Goal: Information Seeking & Learning: Learn about a topic

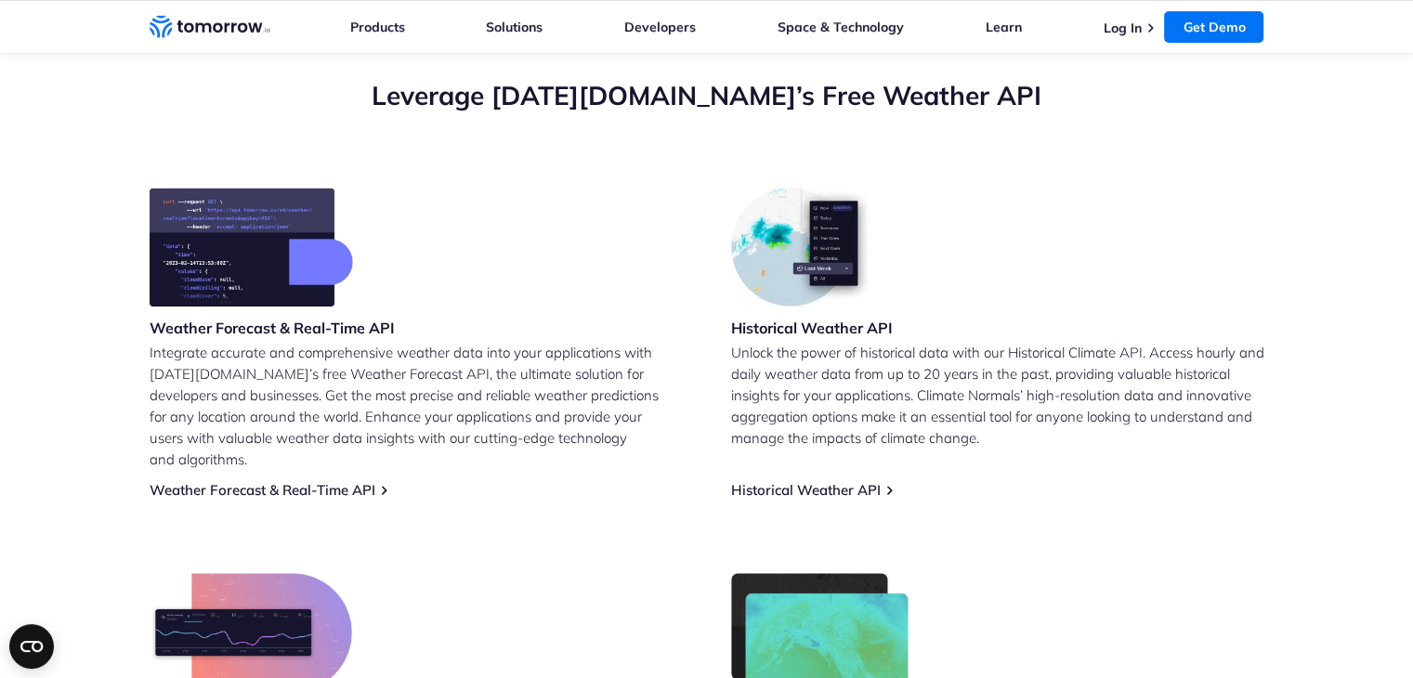
scroll to position [659, 0]
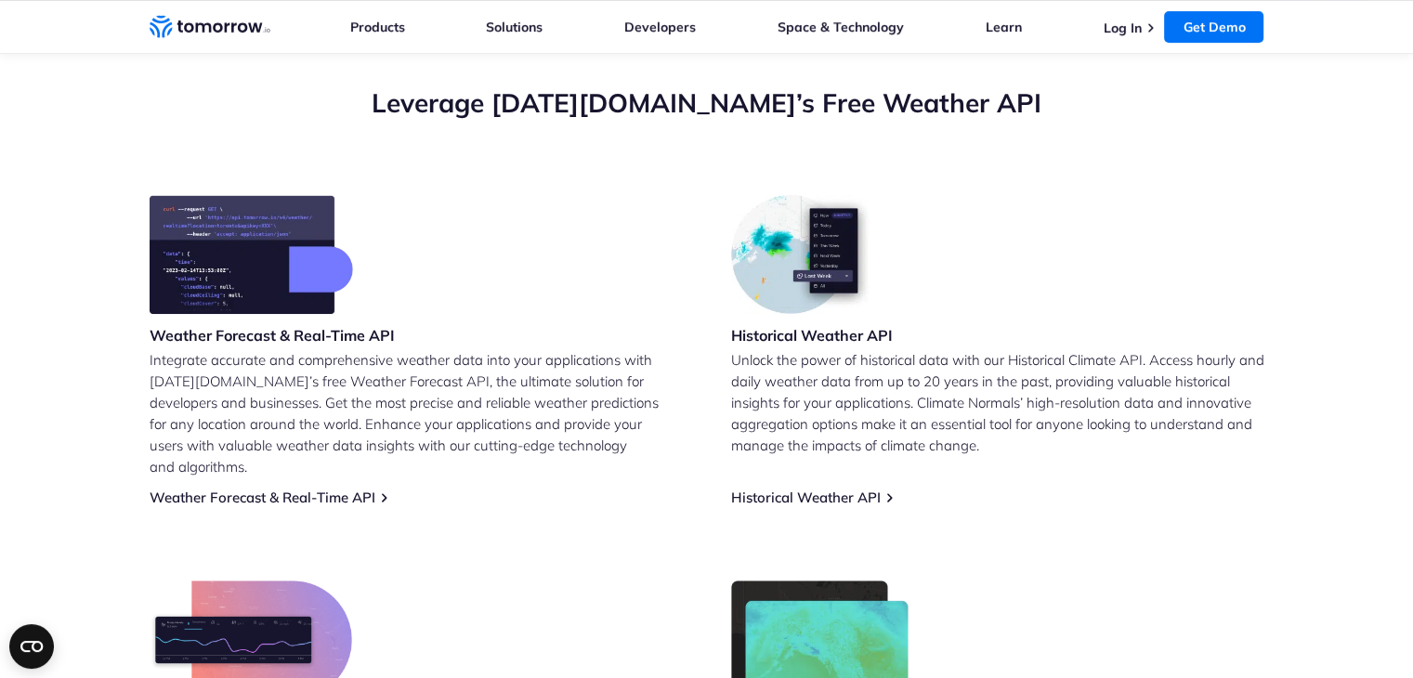
click at [210, 373] on p "Integrate accurate and comprehensive weather data into your applications with […" at bounding box center [416, 413] width 533 height 128
click at [327, 489] on link "Weather Forecast & Real-Time API" at bounding box center [263, 498] width 226 height 18
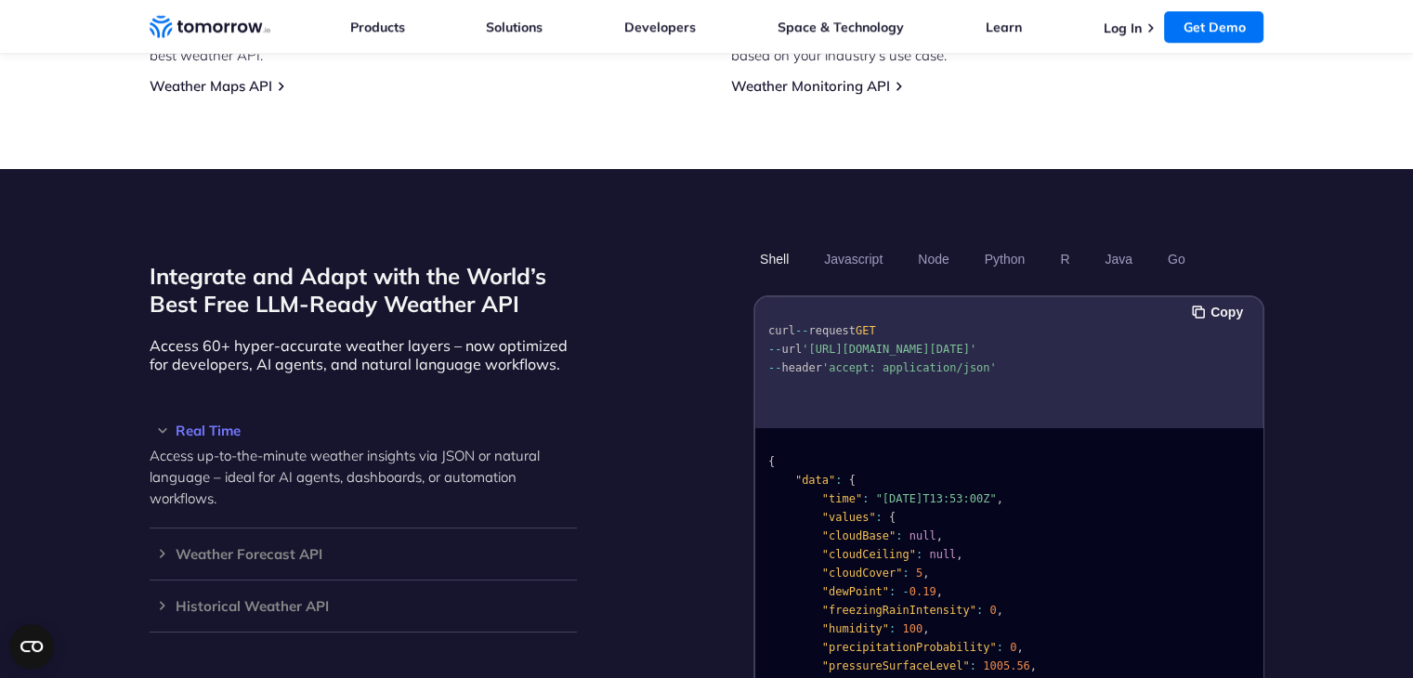
scroll to position [1542, 0]
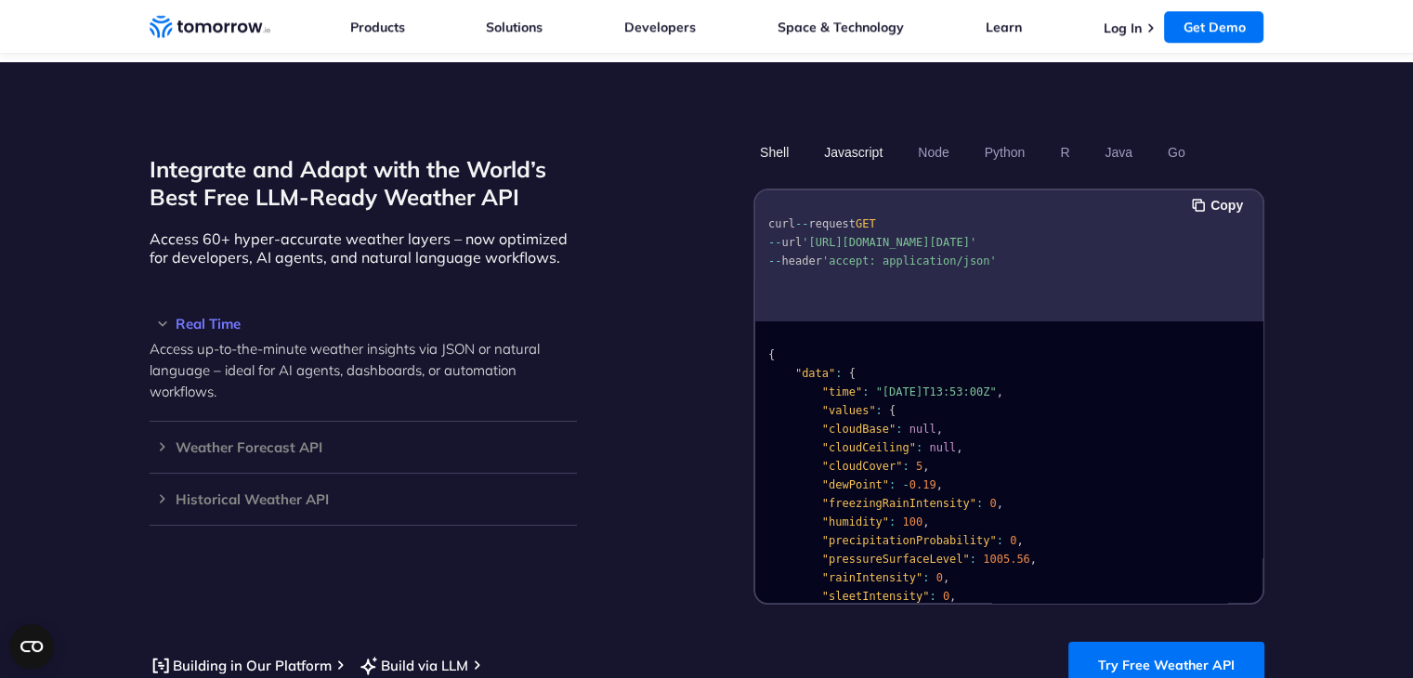
click at [869, 137] on button "Javascript" at bounding box center [854, 153] width 72 height 32
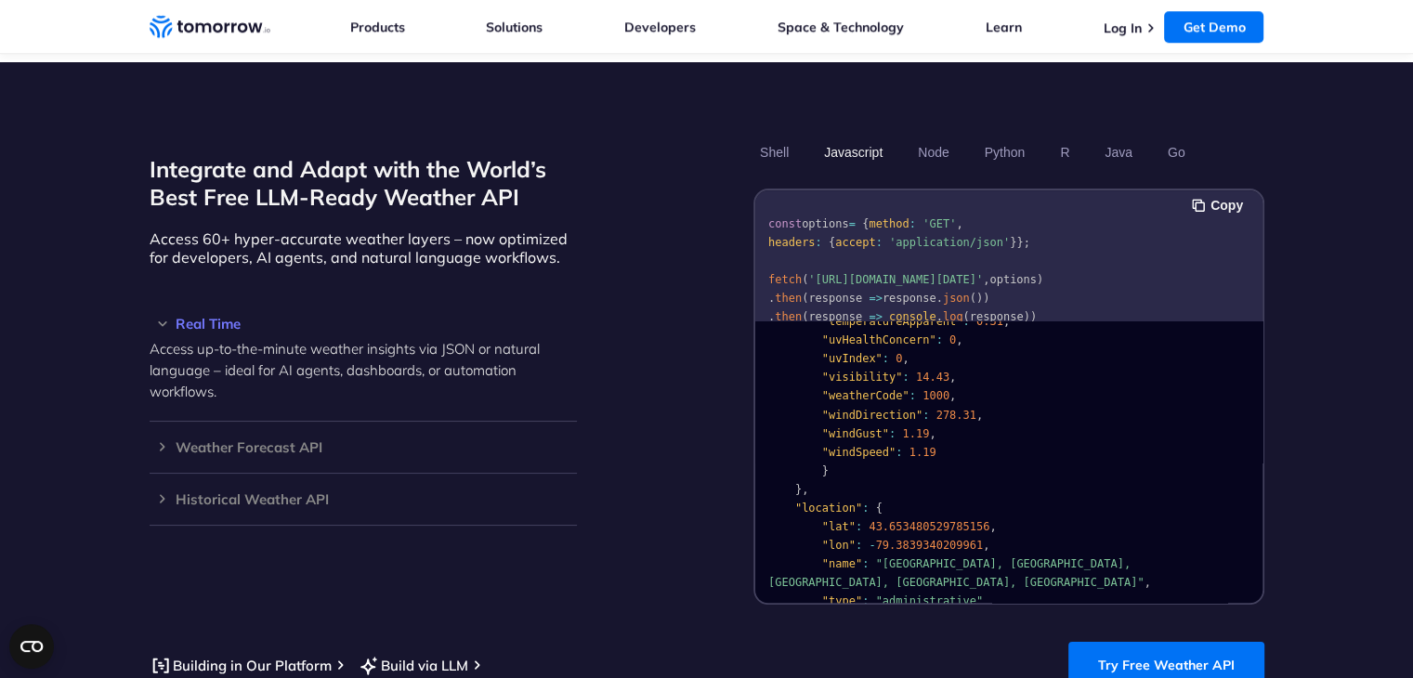
scroll to position [372, 0]
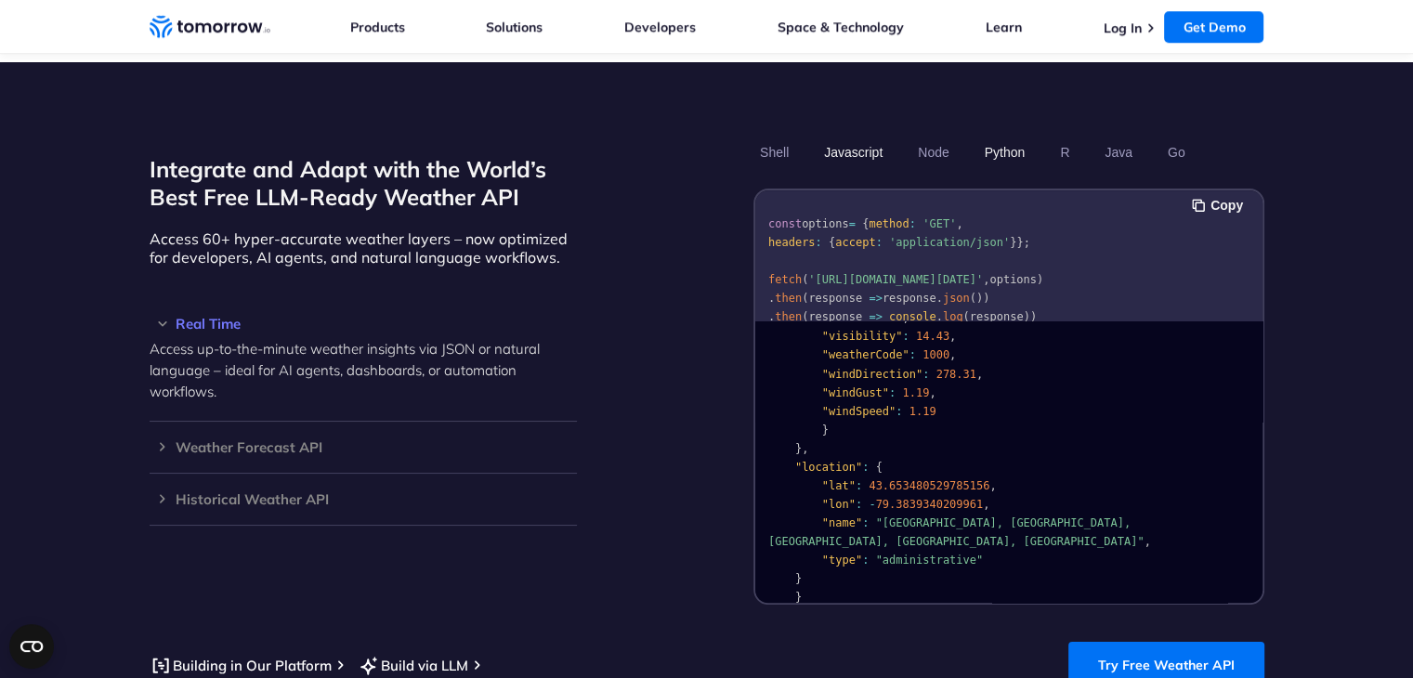
click at [1010, 137] on button "Python" at bounding box center [1005, 153] width 54 height 32
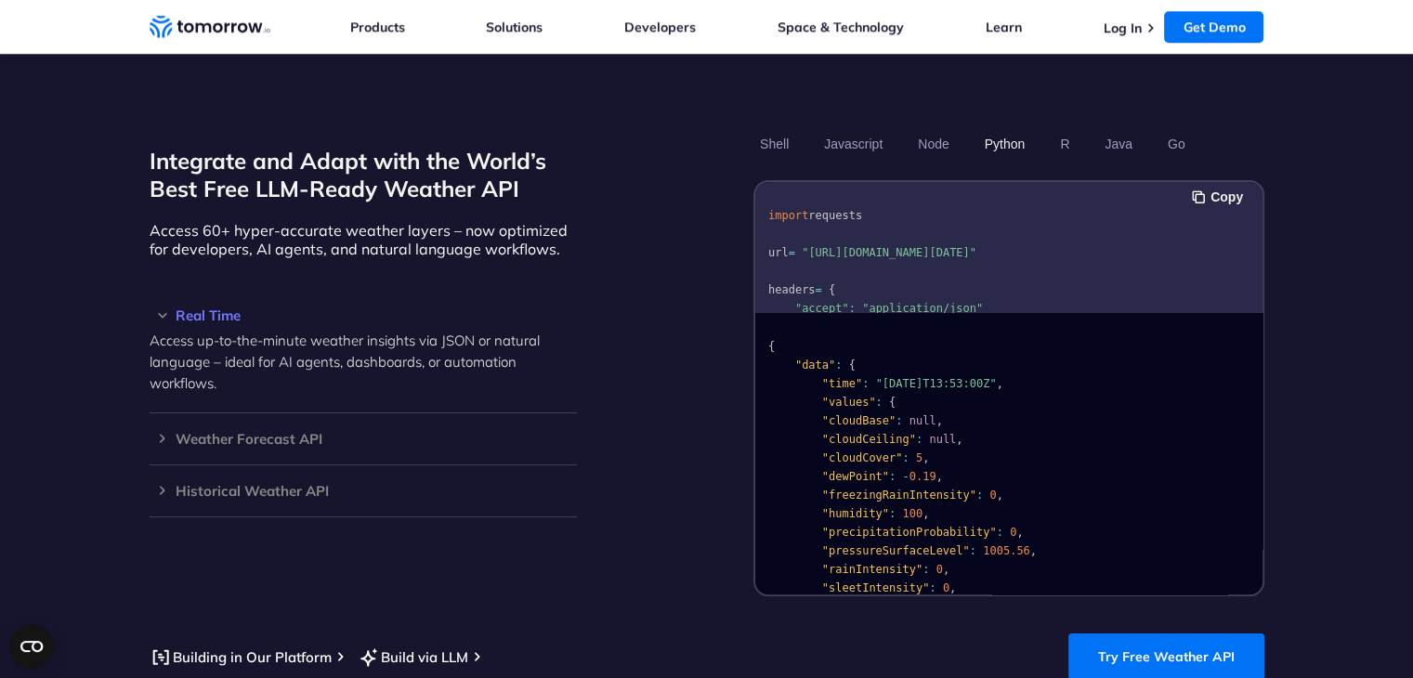
scroll to position [1551, 0]
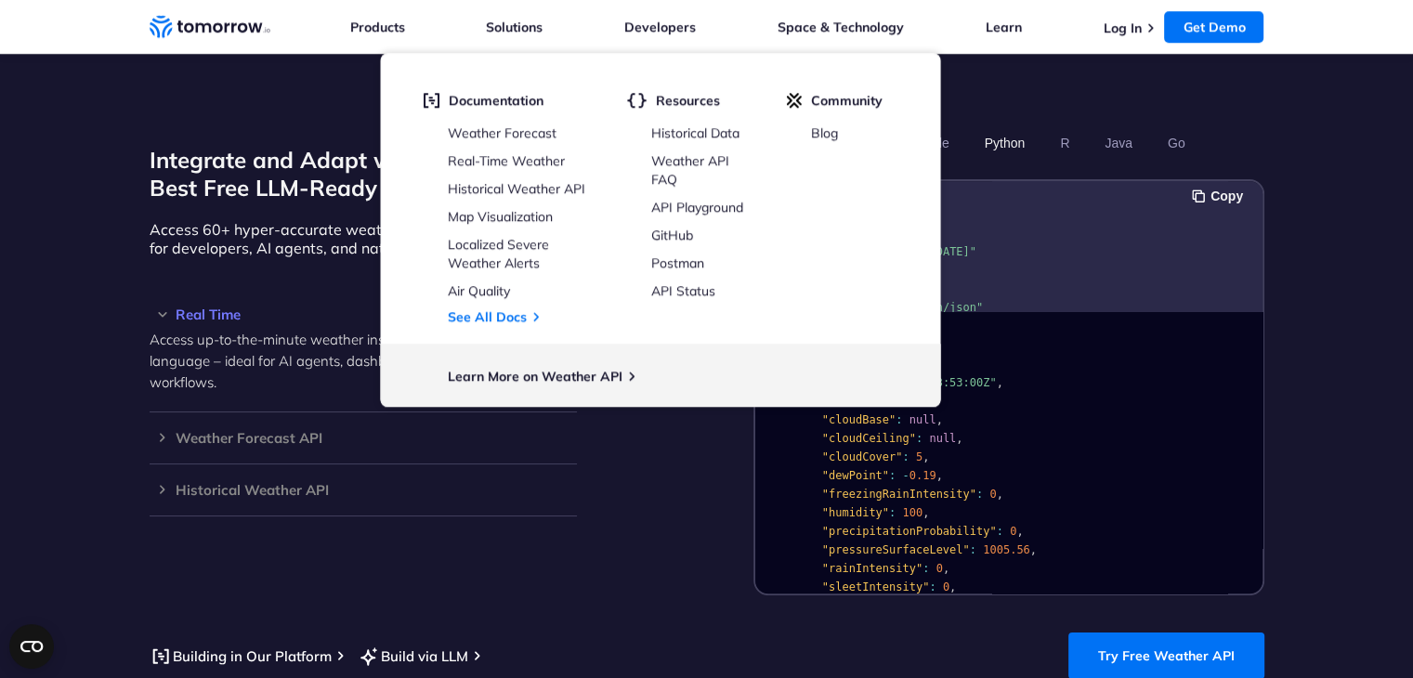
click at [1098, 374] on pre "{ "data" : { "time" : "[DATE]T13:53:00Z" , "values" : { "cloudBase" : null , "c…" at bounding box center [1009, 649] width 507 height 662
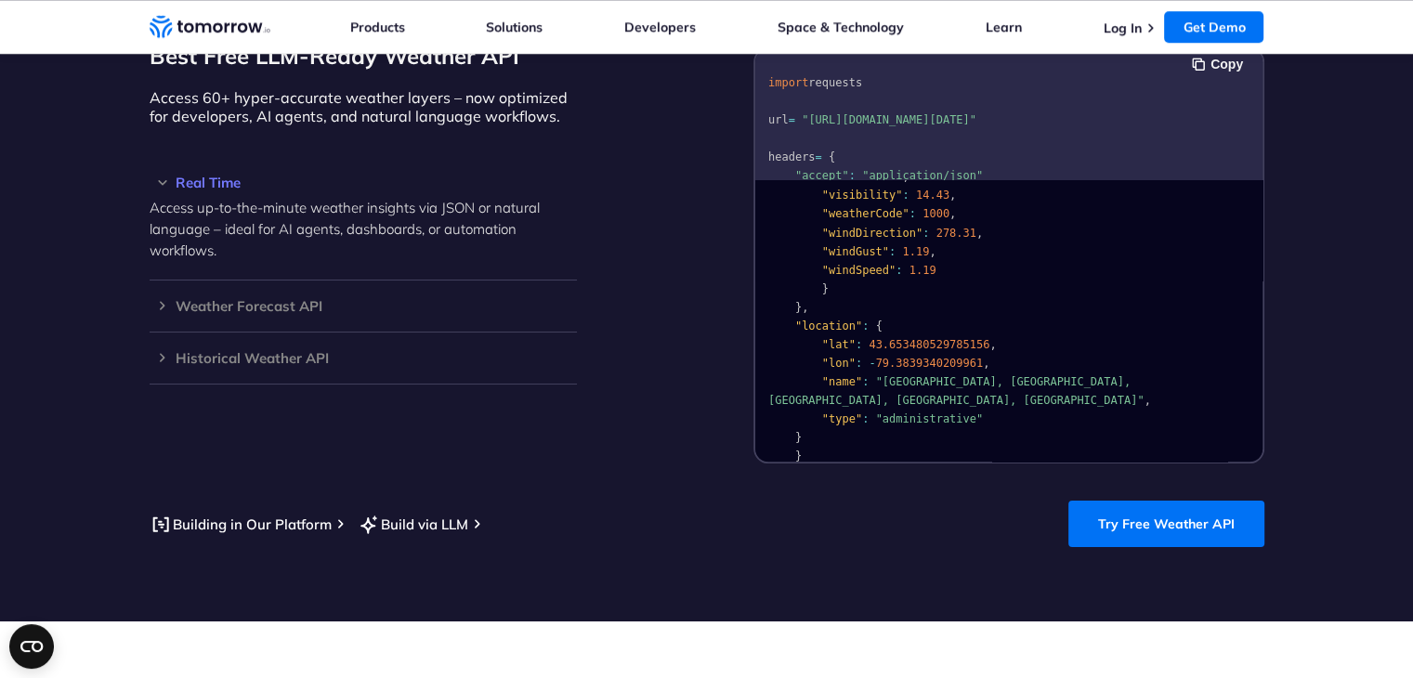
scroll to position [1684, 0]
